Goal: Book appointment/travel/reservation

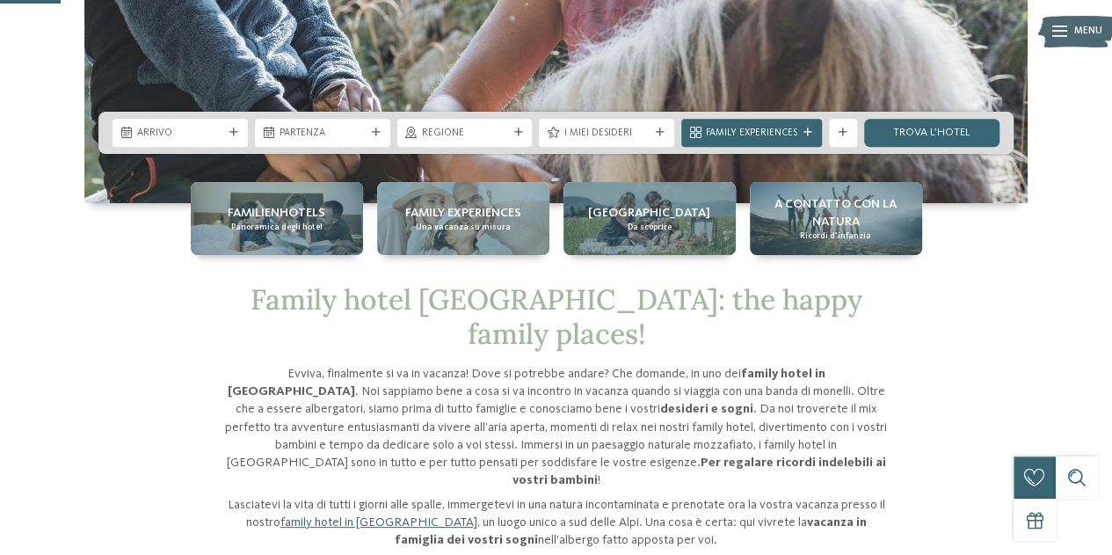
scroll to position [352, 0]
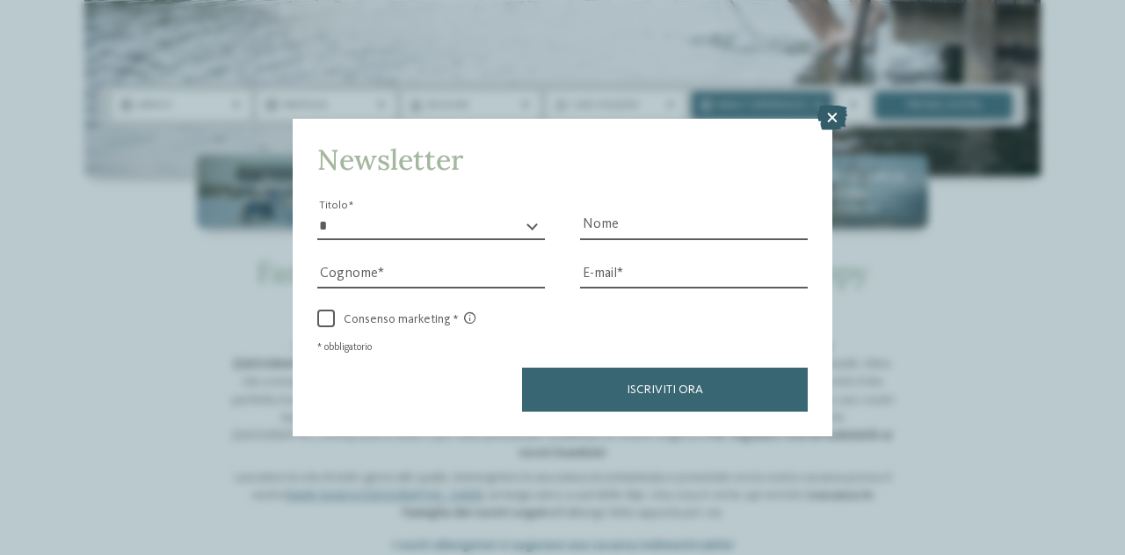
click at [832, 116] on icon at bounding box center [832, 117] width 30 height 25
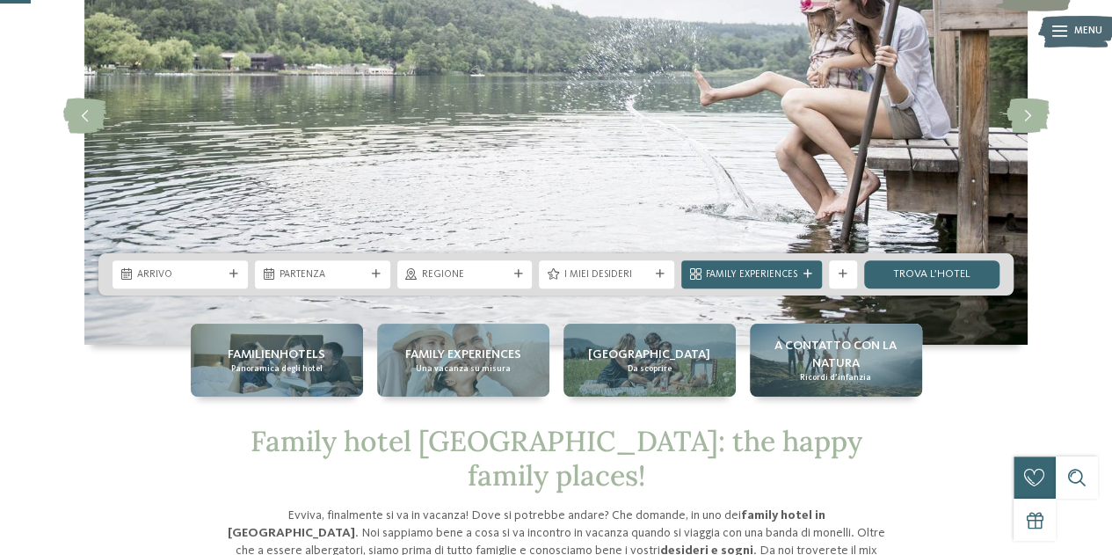
scroll to position [176, 0]
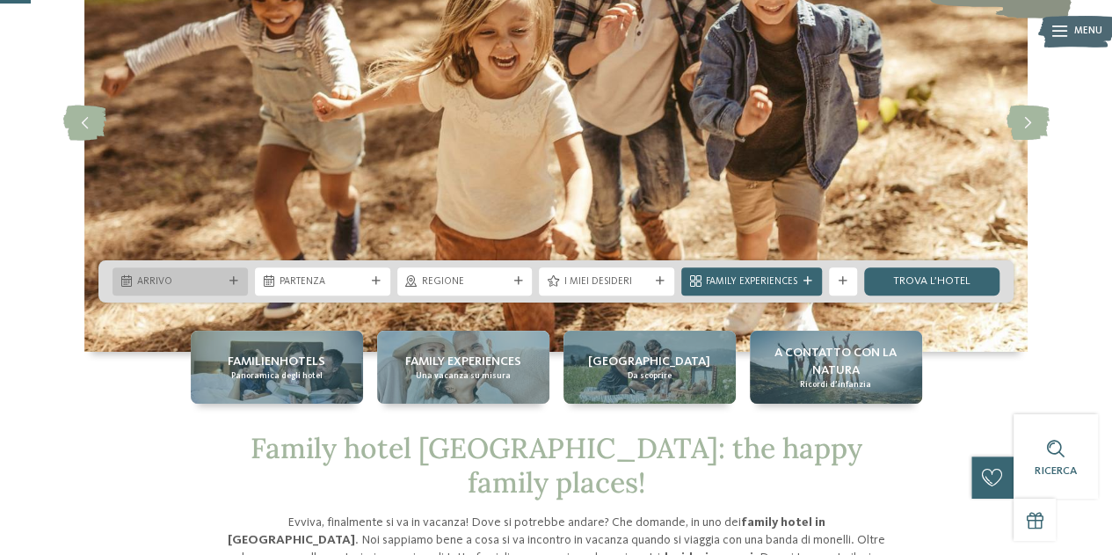
click at [209, 284] on span "Arrivo" at bounding box center [180, 282] width 86 height 14
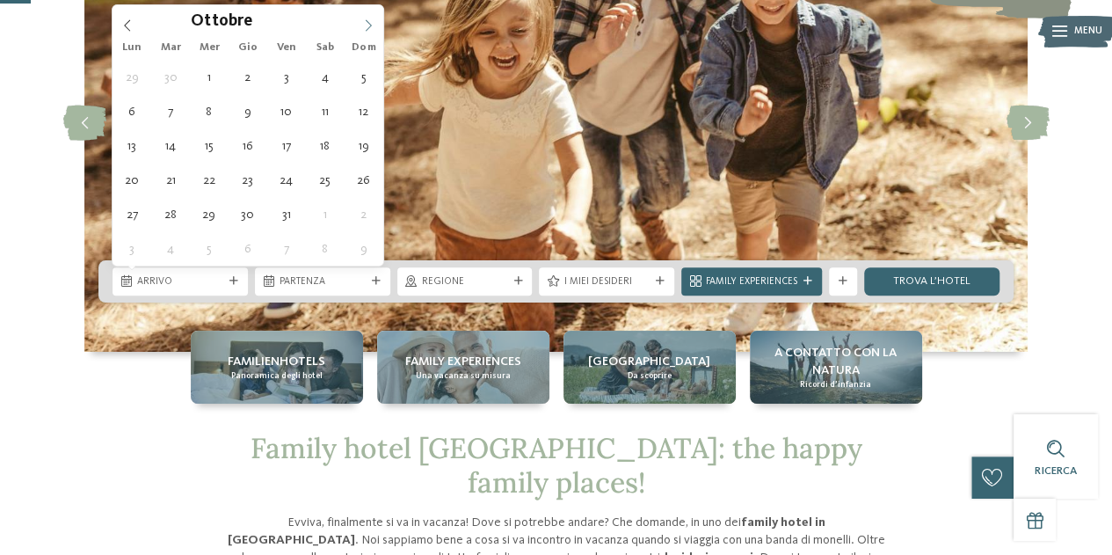
click at [372, 17] on span at bounding box center [368, 20] width 30 height 30
click at [370, 19] on icon at bounding box center [368, 25] width 12 height 12
type div "[DATE]"
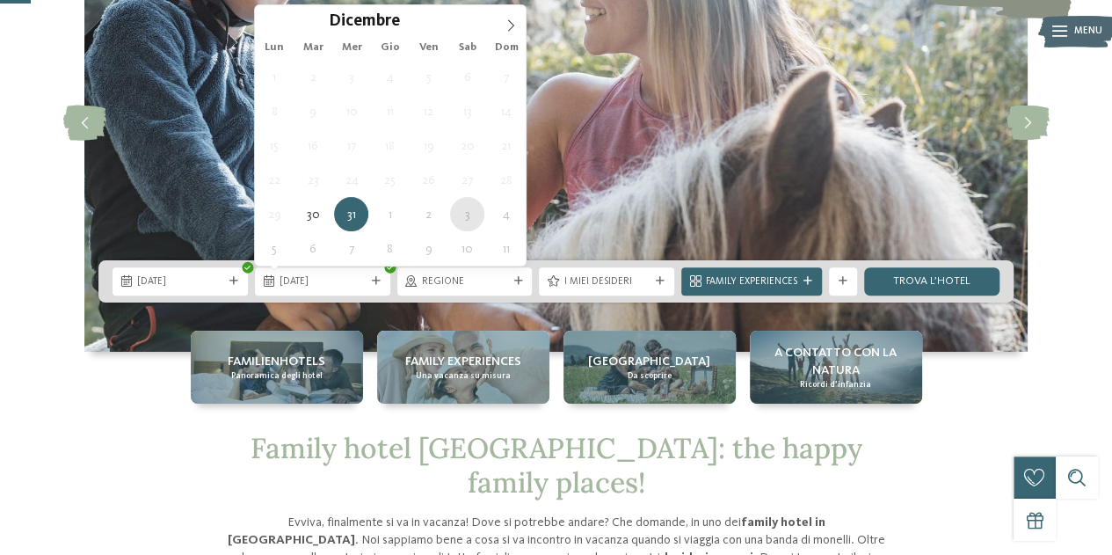
type div "[DATE]"
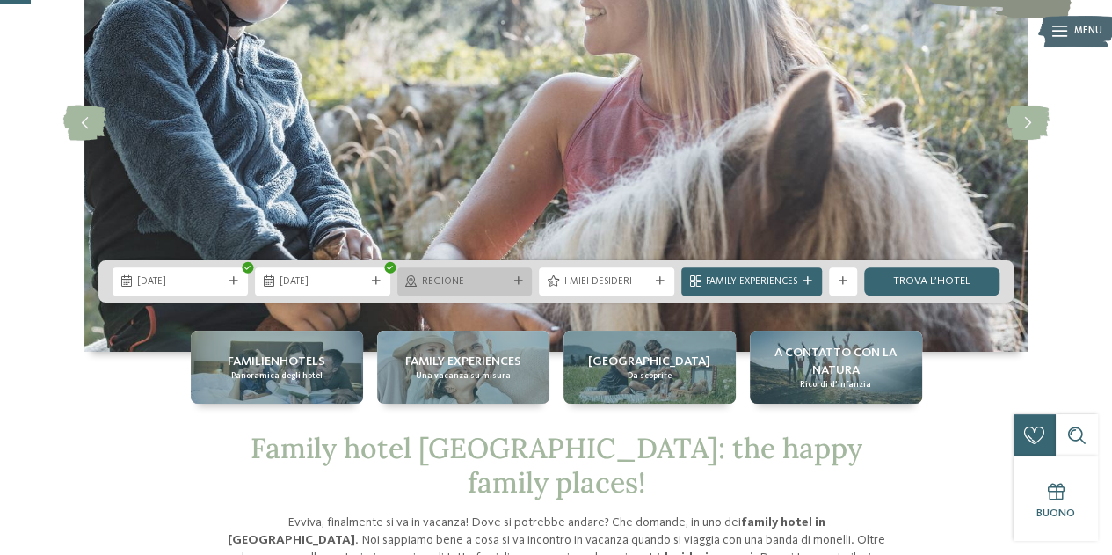
click at [487, 282] on span "Regione" at bounding box center [465, 282] width 86 height 14
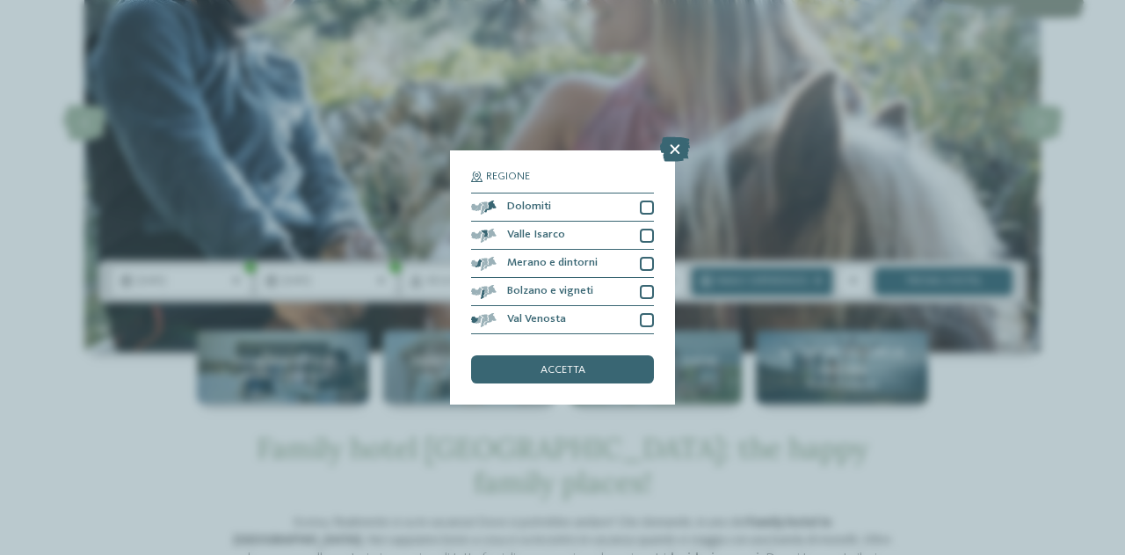
click at [891, 312] on div "Regione Dolomiti" at bounding box center [562, 277] width 1125 height 555
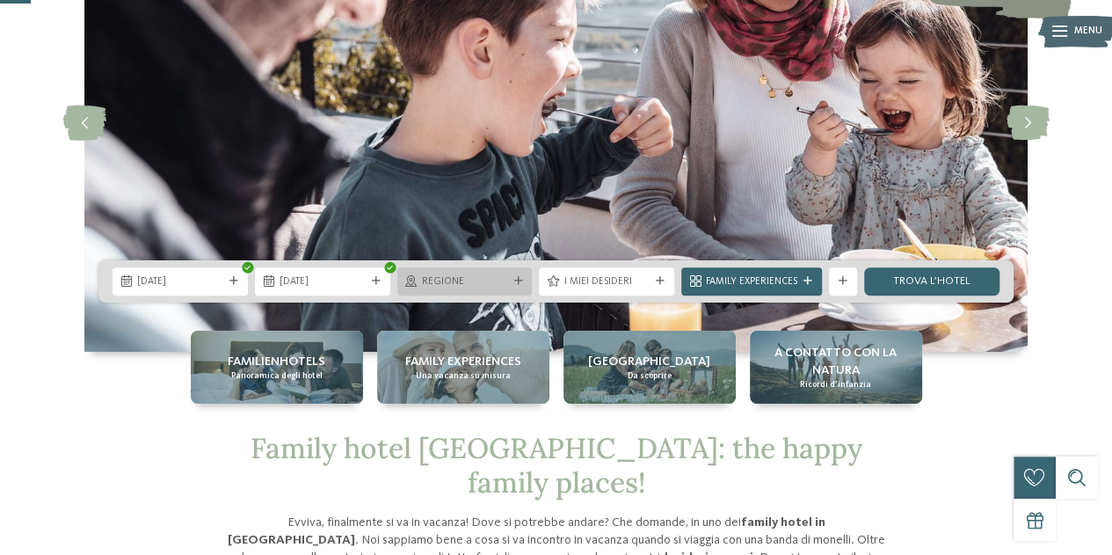
click at [482, 282] on span "Regione" at bounding box center [465, 282] width 86 height 14
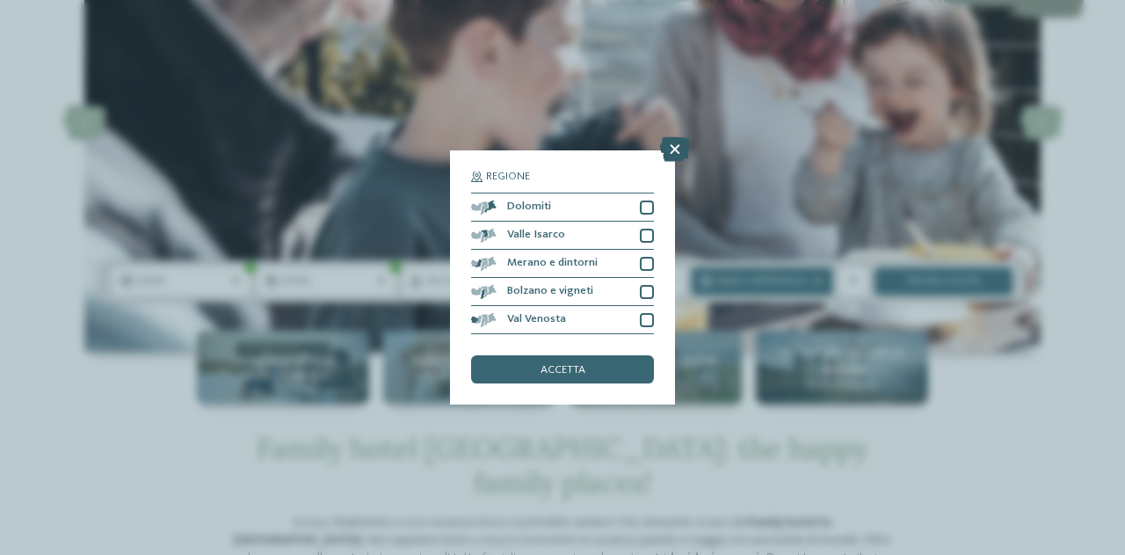
click at [682, 149] on icon at bounding box center [675, 149] width 30 height 25
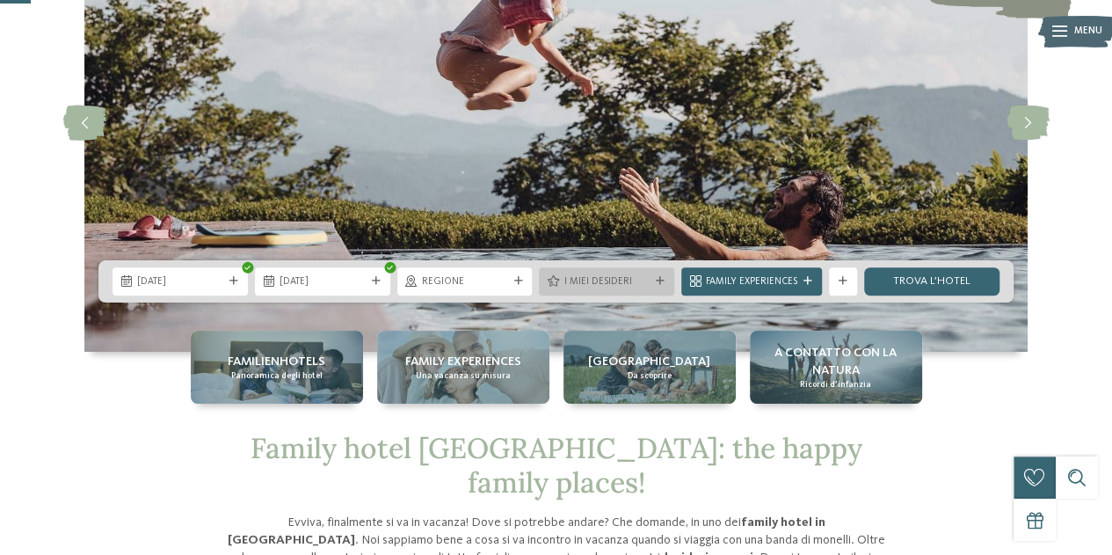
click at [650, 273] on div "I miei desideri" at bounding box center [606, 280] width 93 height 15
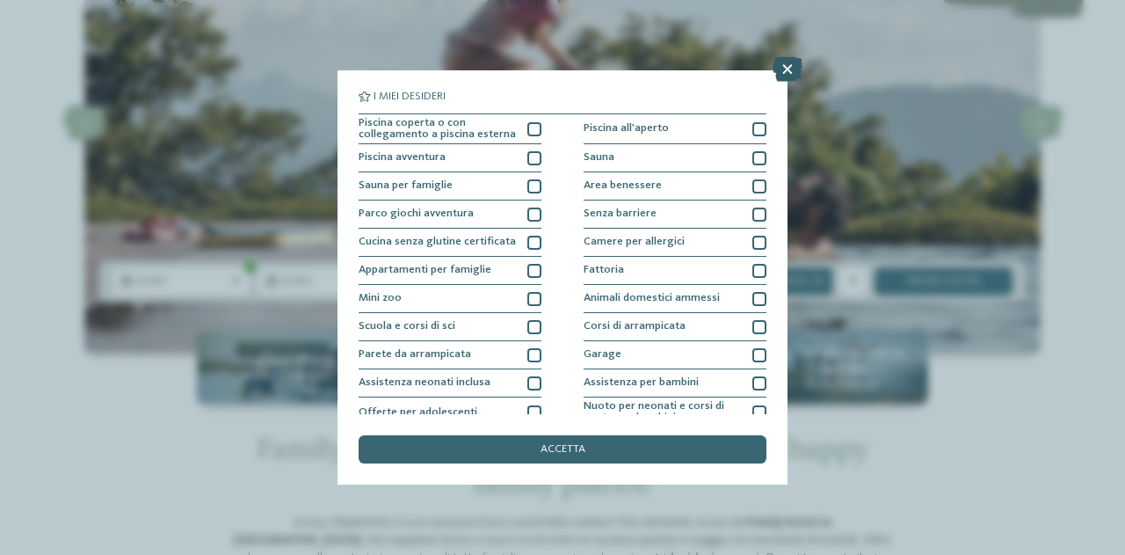
click at [784, 67] on icon at bounding box center [788, 69] width 30 height 25
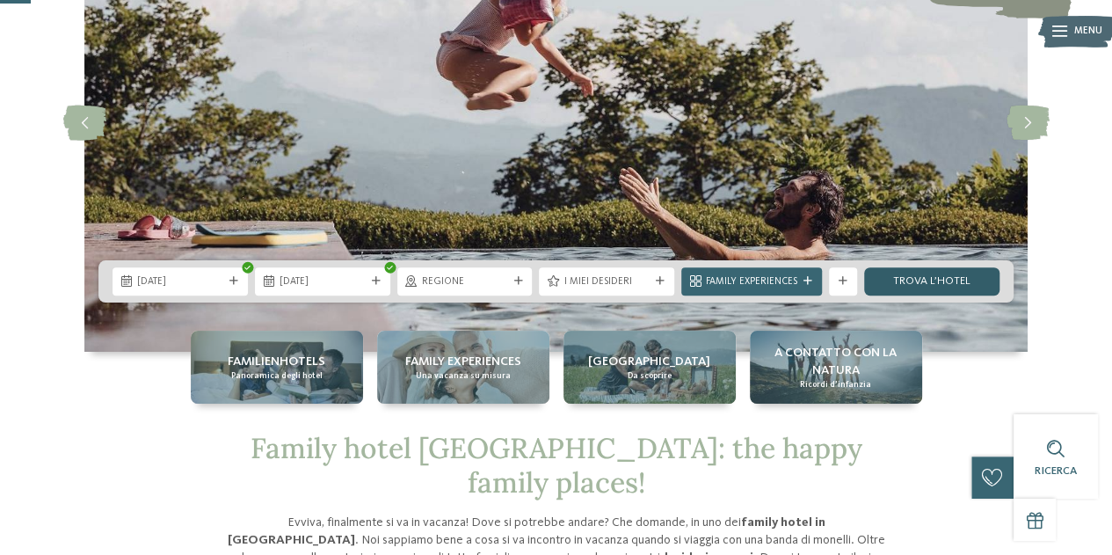
click at [915, 282] on link "trova l’hotel" at bounding box center [931, 281] width 135 height 28
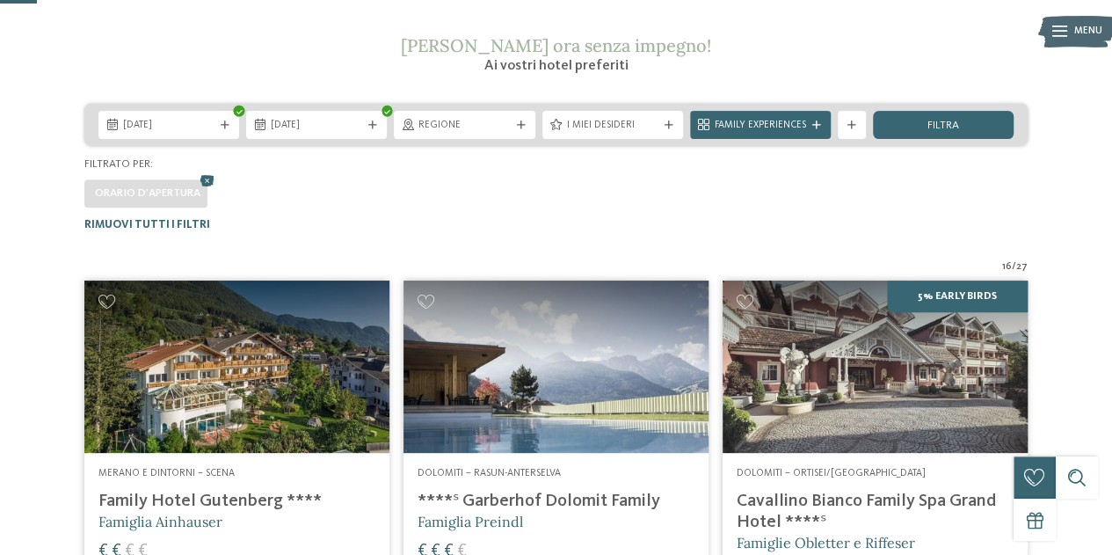
scroll to position [98, 0]
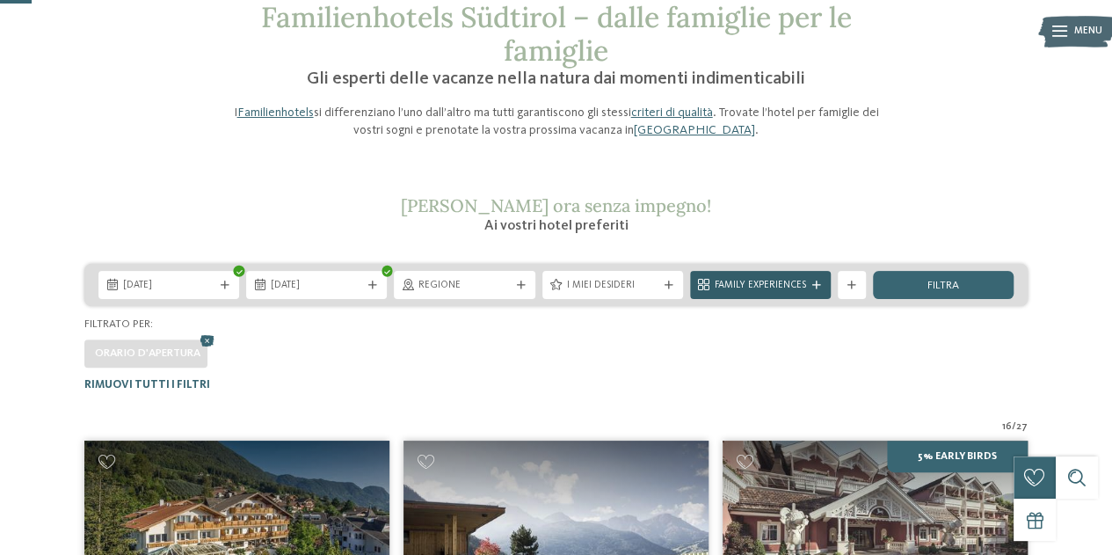
click at [791, 286] on span "Family Experiences" at bounding box center [760, 286] width 91 height 14
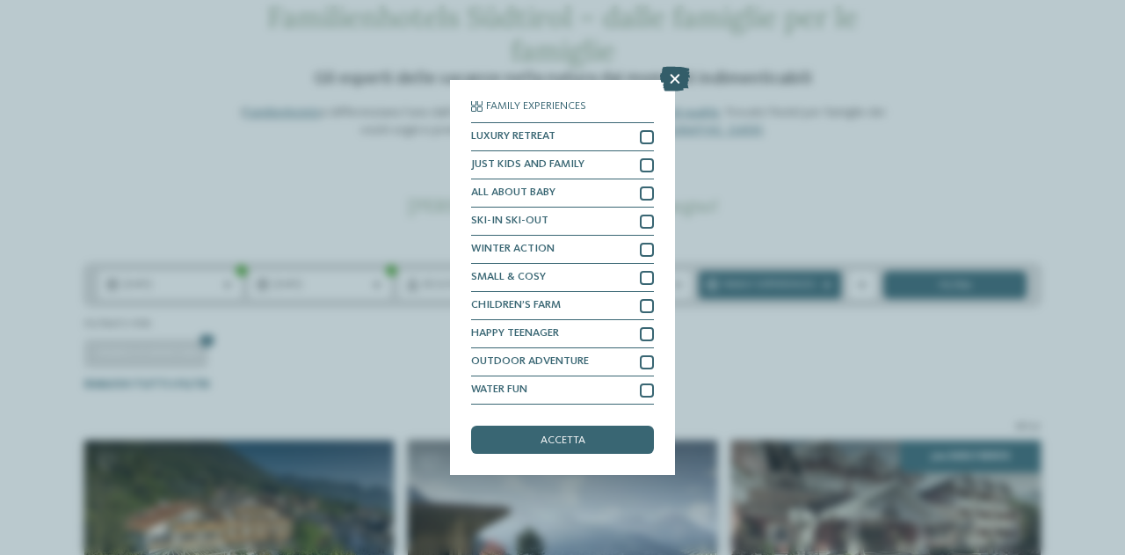
click at [680, 80] on icon at bounding box center [675, 79] width 30 height 25
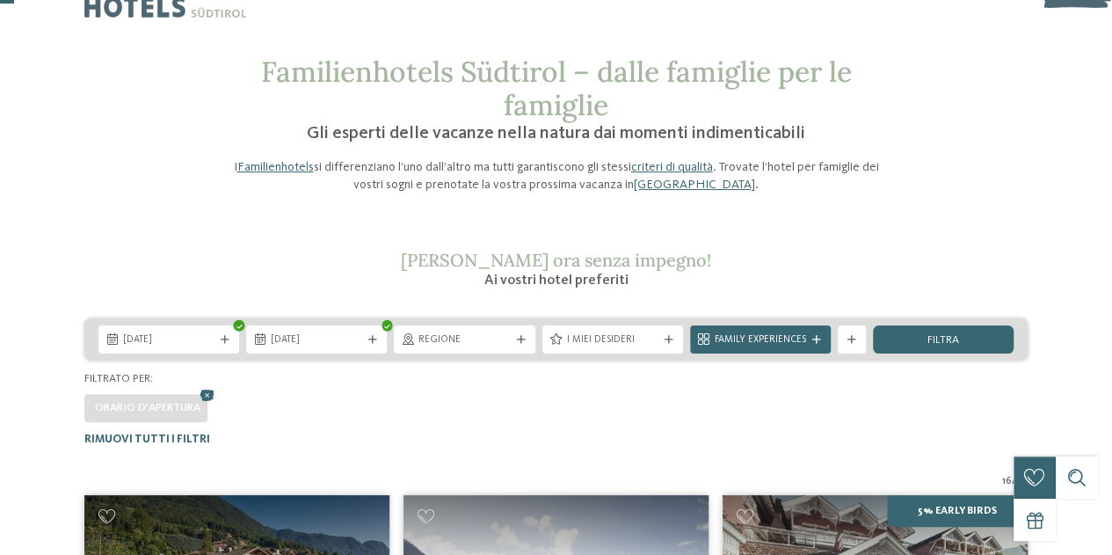
scroll to position [0, 0]
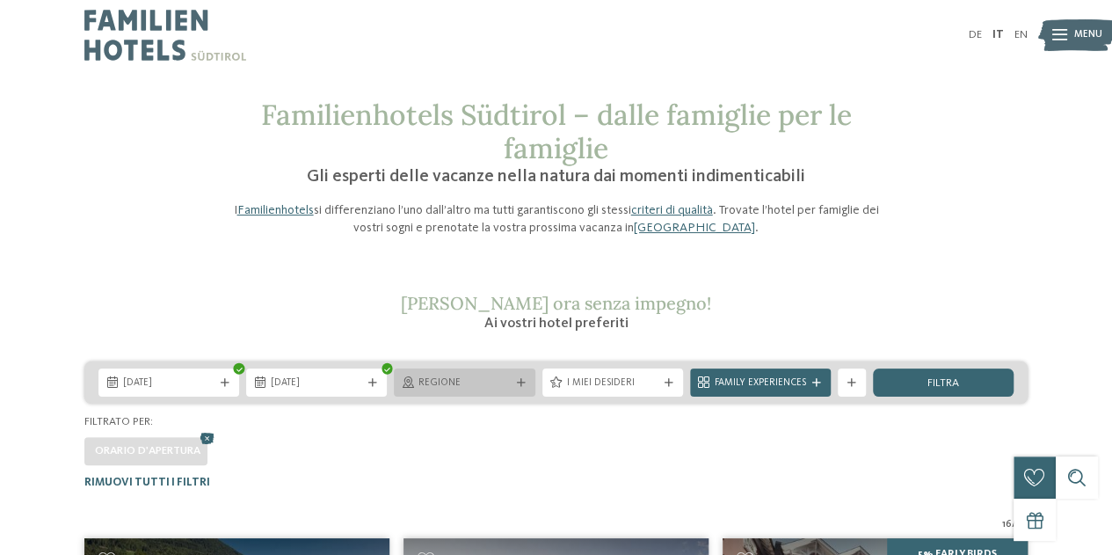
click at [499, 384] on span "Regione" at bounding box center [463, 383] width 91 height 14
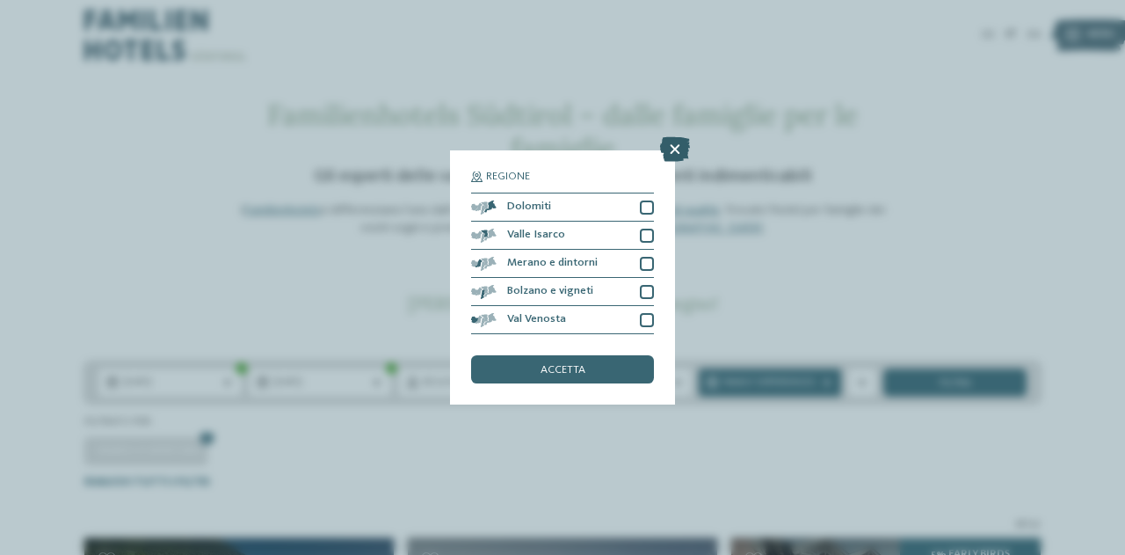
click at [677, 143] on icon at bounding box center [675, 149] width 30 height 25
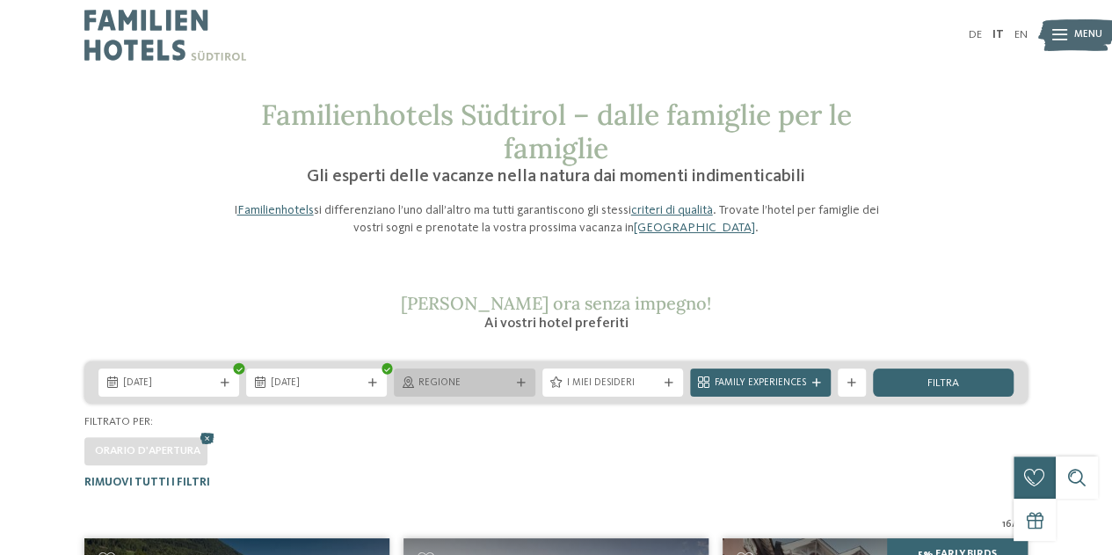
click at [520, 383] on icon at bounding box center [521, 383] width 9 height 9
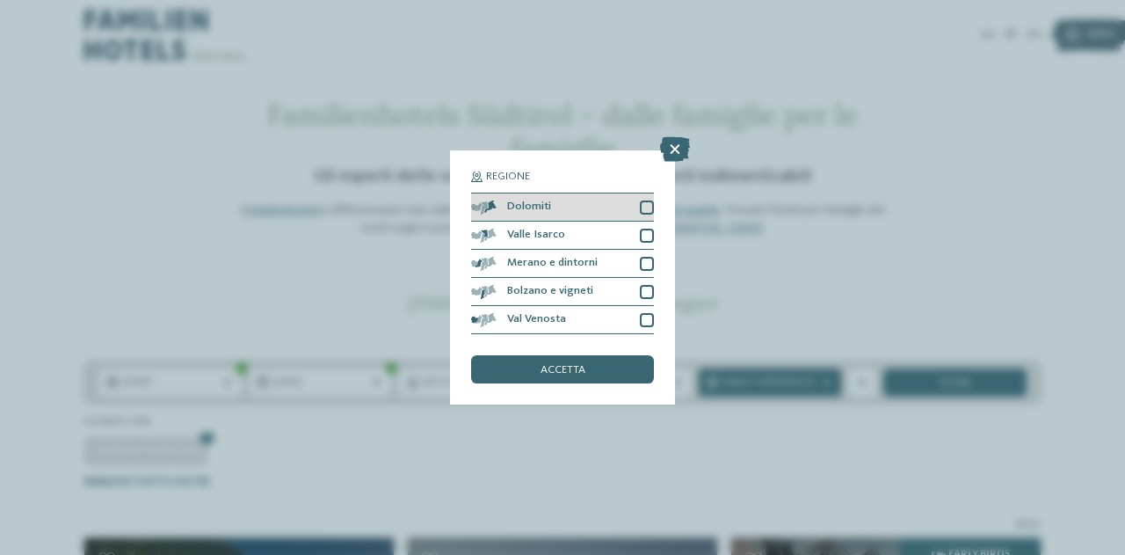
click at [625, 213] on div "Dolomiti" at bounding box center [562, 207] width 183 height 28
click at [612, 374] on div "accetta" at bounding box center [562, 369] width 183 height 28
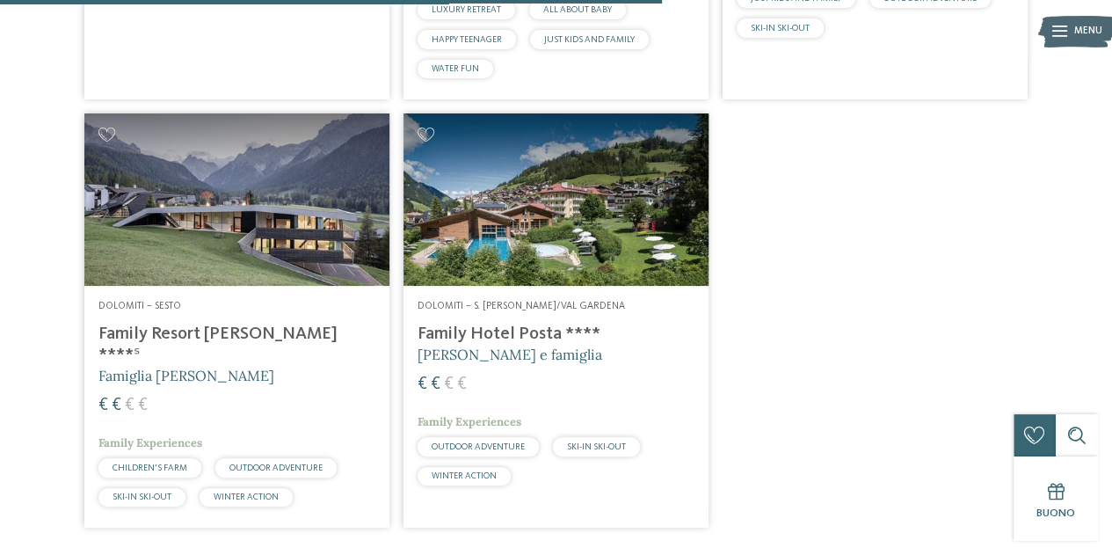
scroll to position [1459, 0]
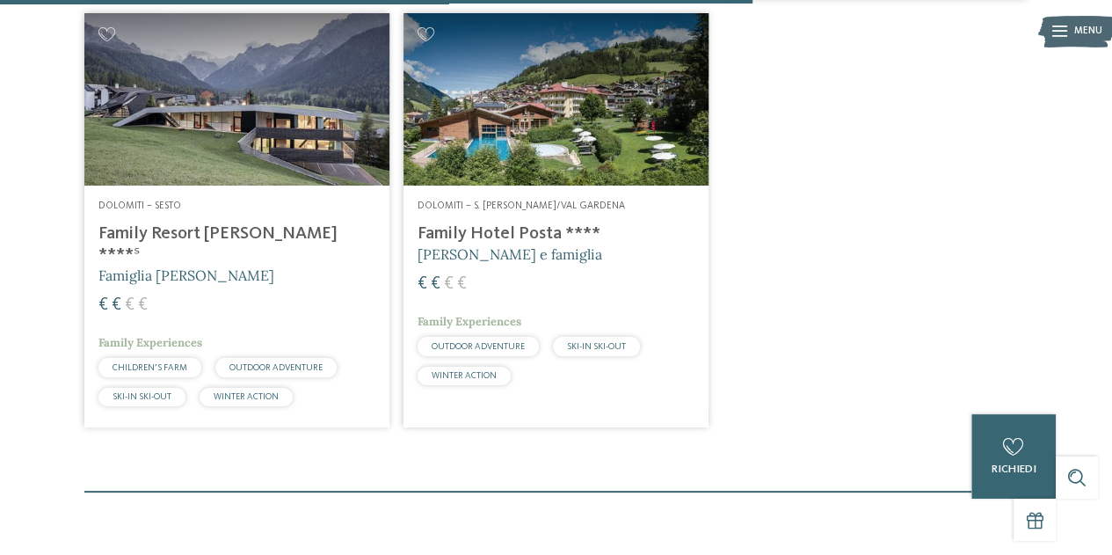
click at [475, 233] on h4 "Family Hotel Posta ****" at bounding box center [555, 233] width 277 height 21
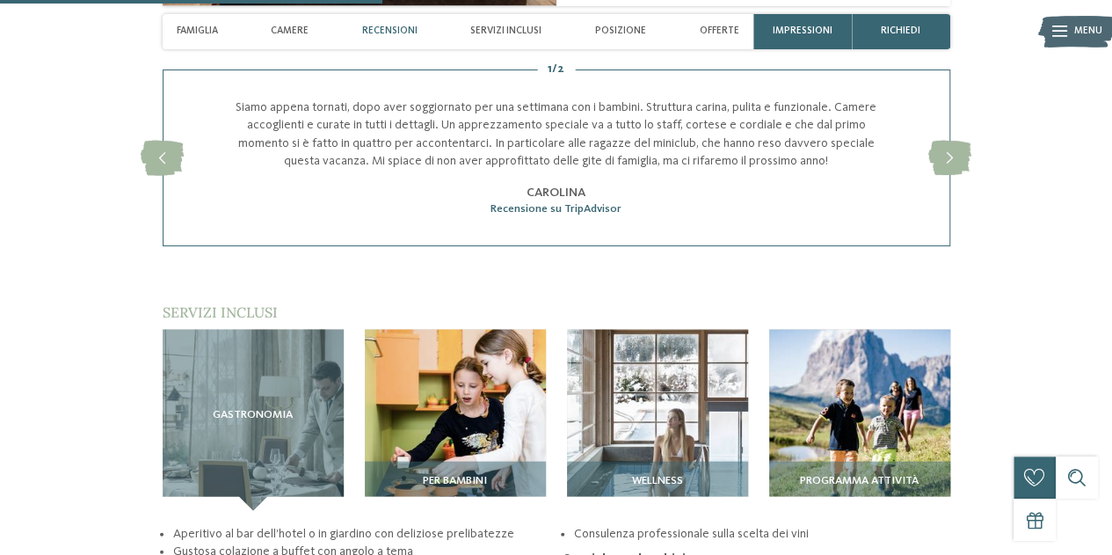
scroll to position [1758, 0]
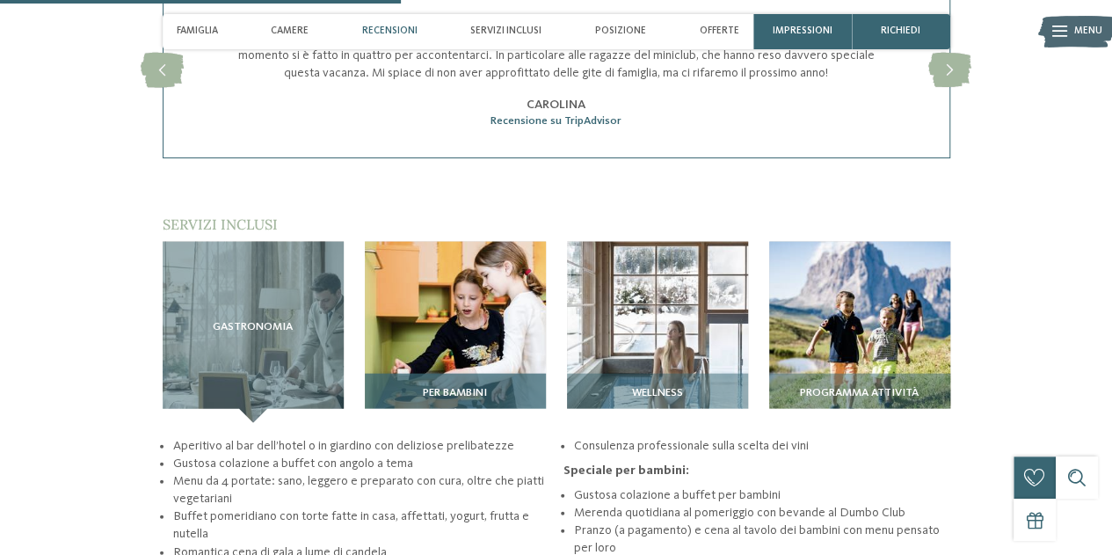
click at [508, 308] on img at bounding box center [455, 332] width 181 height 181
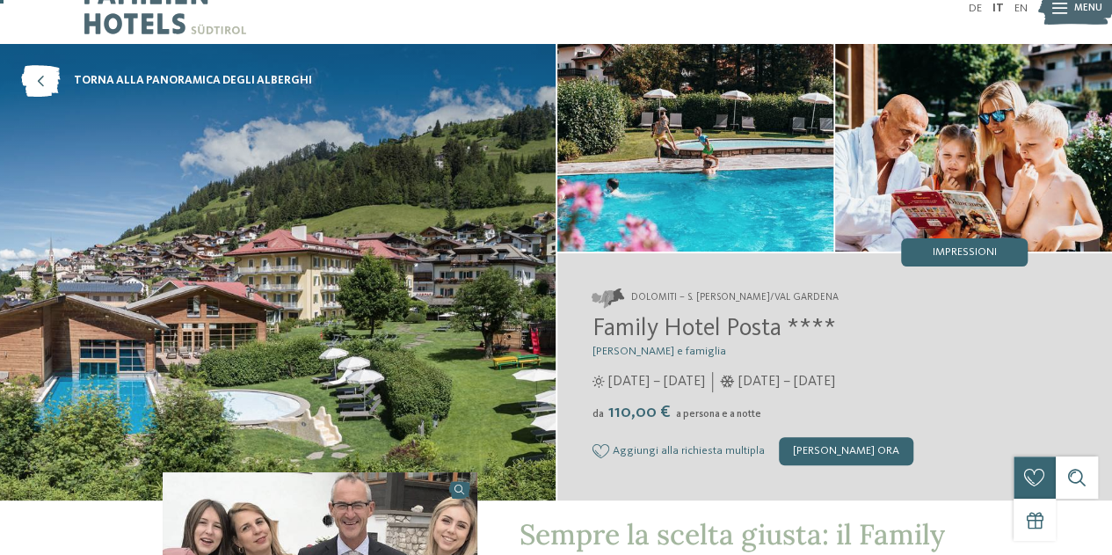
scroll to position [0, 0]
